Goal: Task Accomplishment & Management: Complete application form

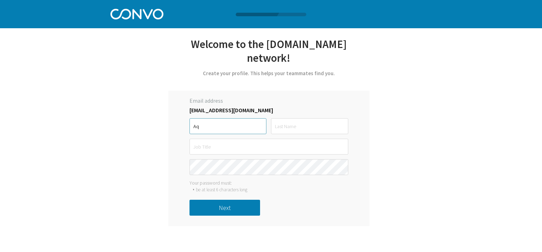
type input "[DEMOGRAPHIC_DATA]"
click at [239, 139] on input "text" at bounding box center [269, 147] width 159 height 16
type input "Sqa-Intern"
click at [227, 200] on button "Next" at bounding box center [225, 208] width 71 height 16
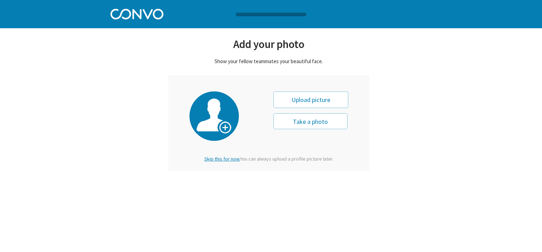
click at [224, 160] on span "Skip this for now." at bounding box center [222, 159] width 36 height 6
